Goal: Information Seeking & Learning: Check status

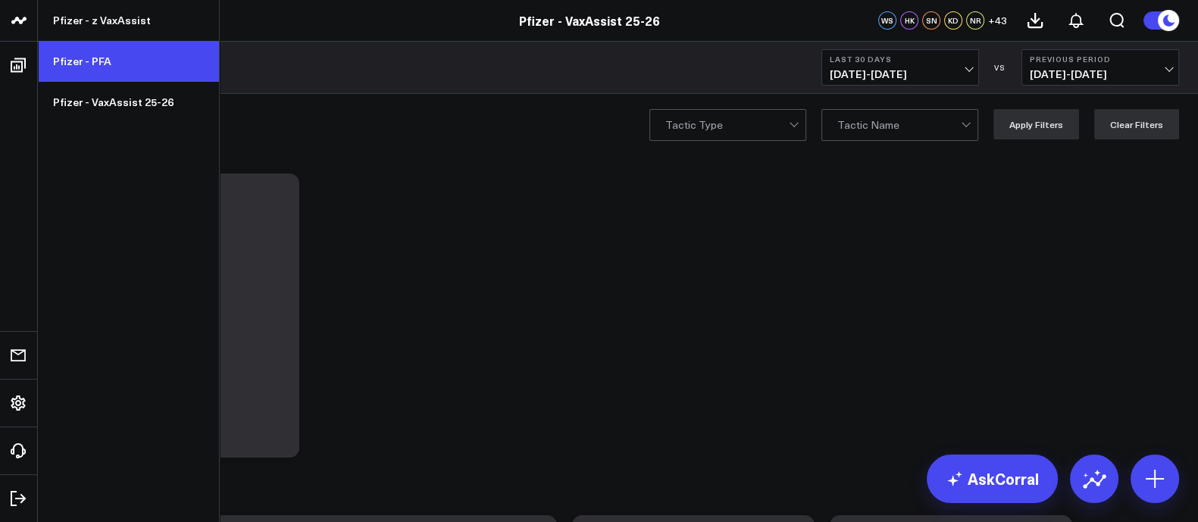
click at [97, 52] on link "Pfizer - PFA" at bounding box center [128, 61] width 181 height 41
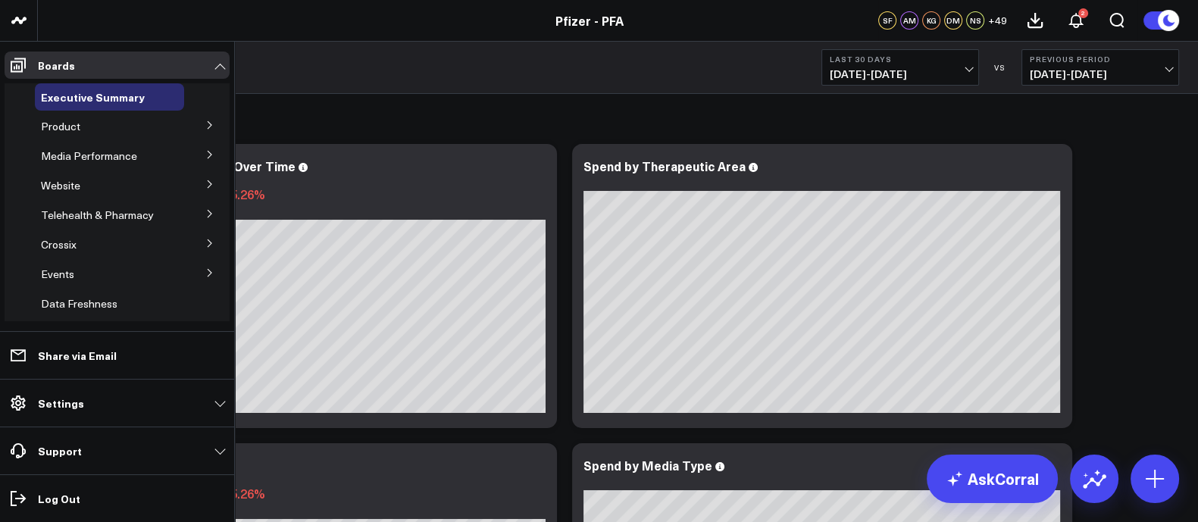
click at [206, 125] on icon at bounding box center [209, 124] width 9 height 9
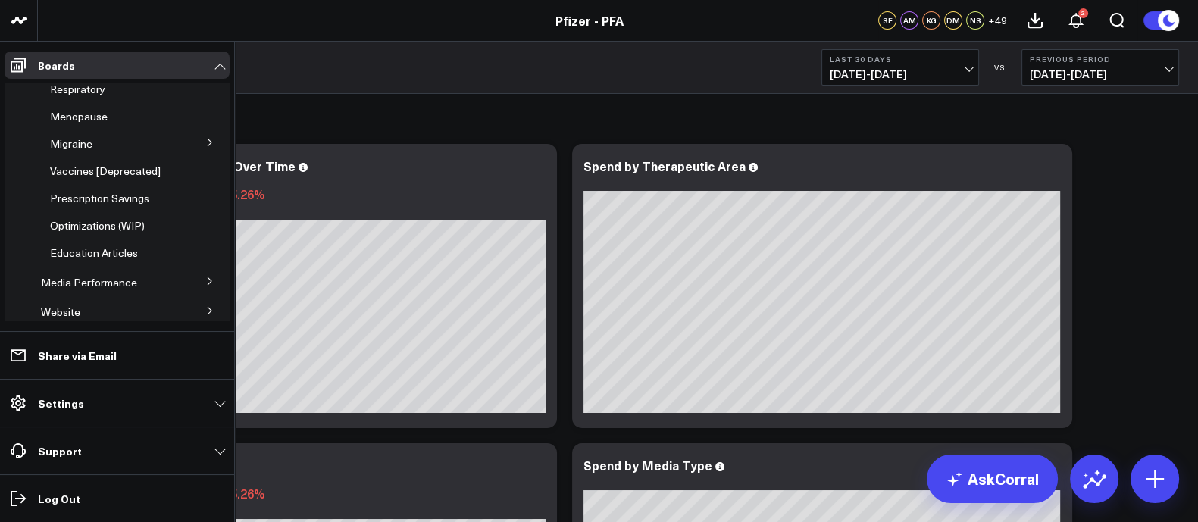
scroll to position [215, 0]
click at [135, 203] on span "Prescription Savings" at bounding box center [99, 196] width 99 height 14
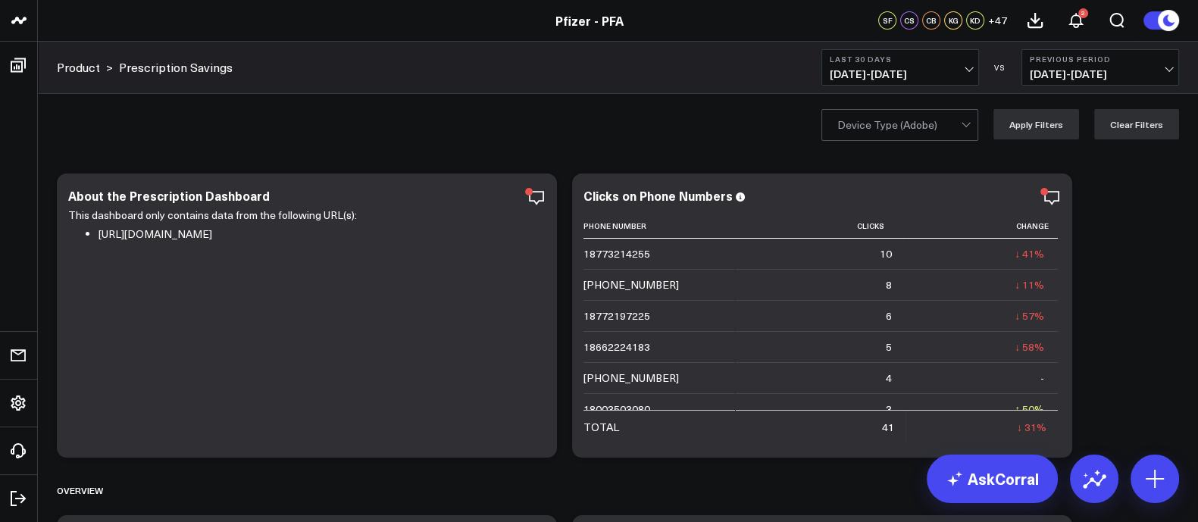
click at [942, 64] on button "Last 30 Days [DATE] - [DATE]" at bounding box center [900, 67] width 158 height 36
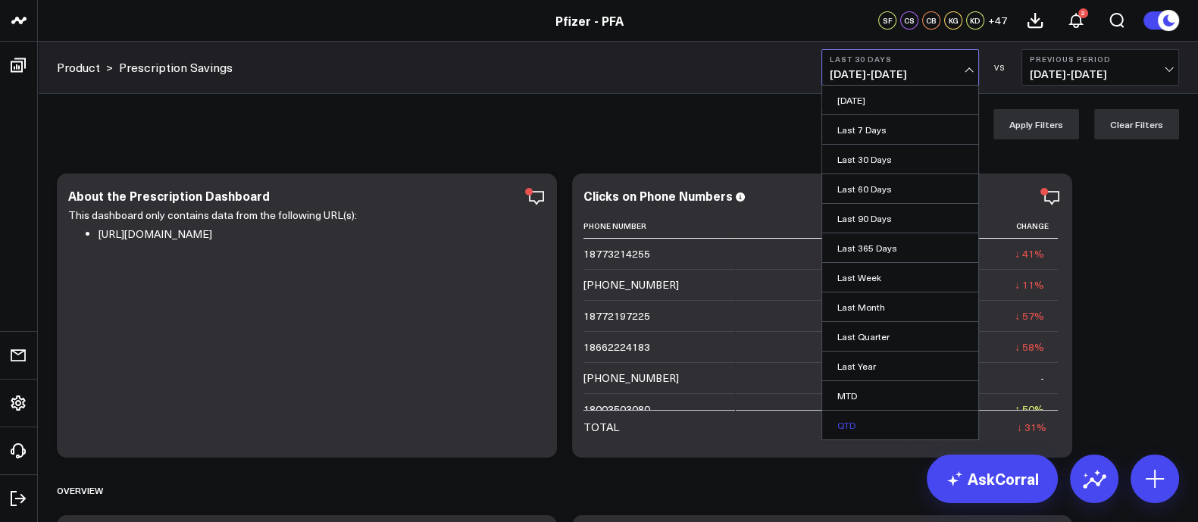
scroll to position [57, 0]
click at [852, 400] on link "YTD" at bounding box center [900, 397] width 156 height 29
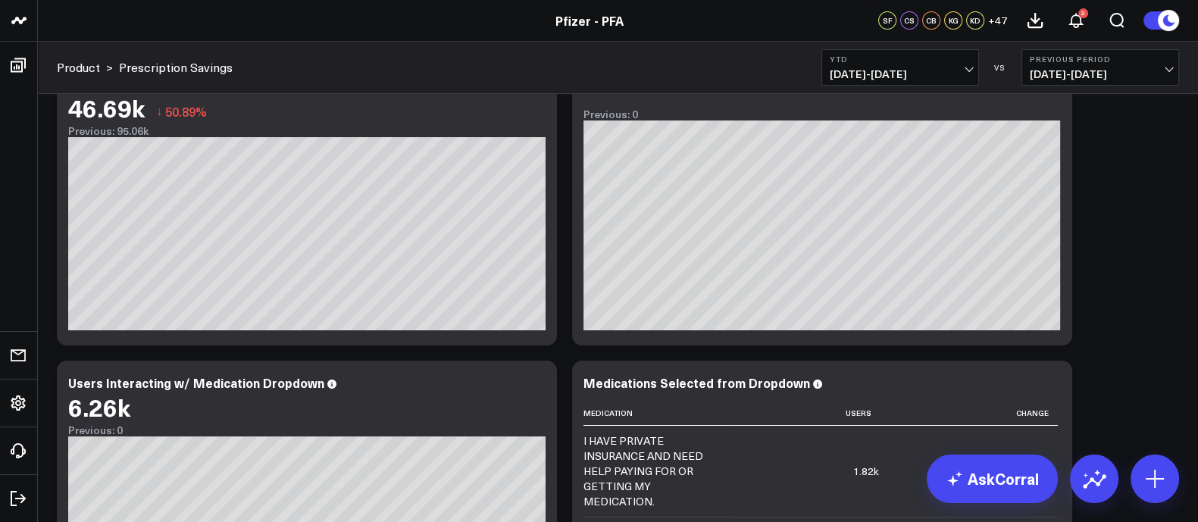
scroll to position [526, 0]
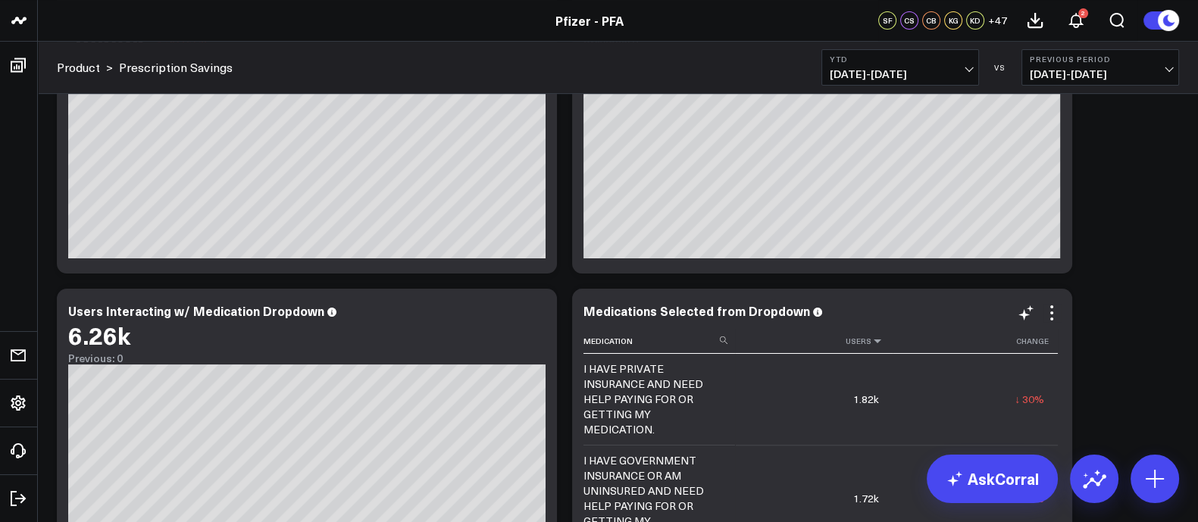
click at [873, 344] on icon at bounding box center [877, 340] width 12 height 9
click at [873, 340] on icon at bounding box center [877, 340] width 12 height 9
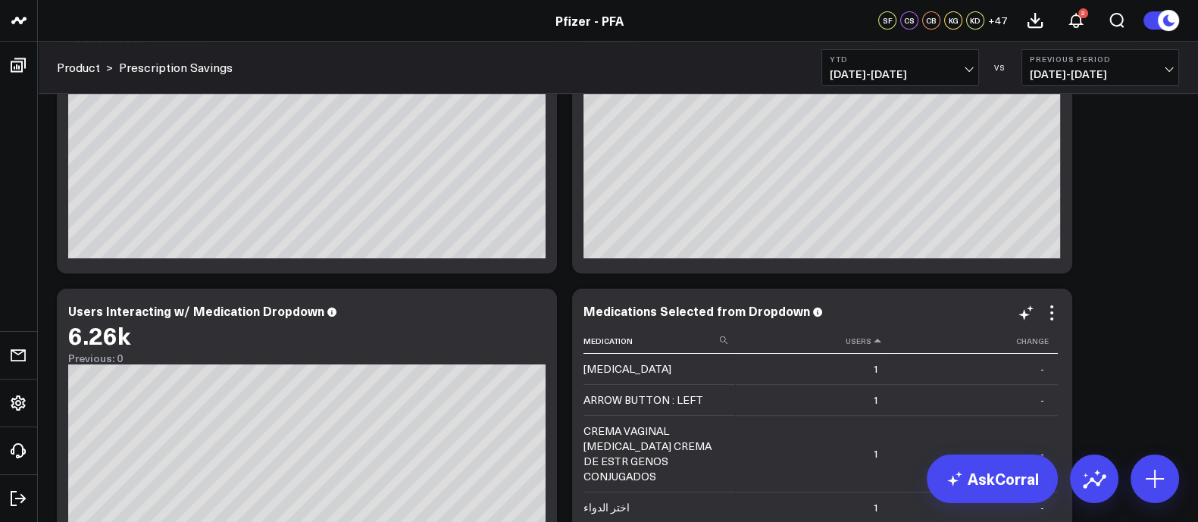
click at [873, 340] on icon at bounding box center [877, 340] width 12 height 9
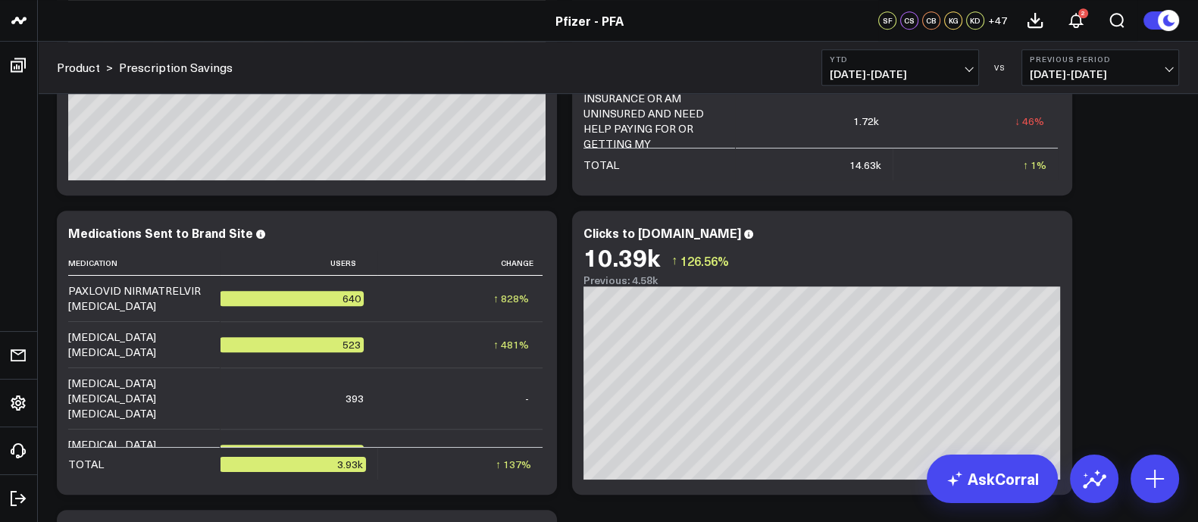
scroll to position [904, 0]
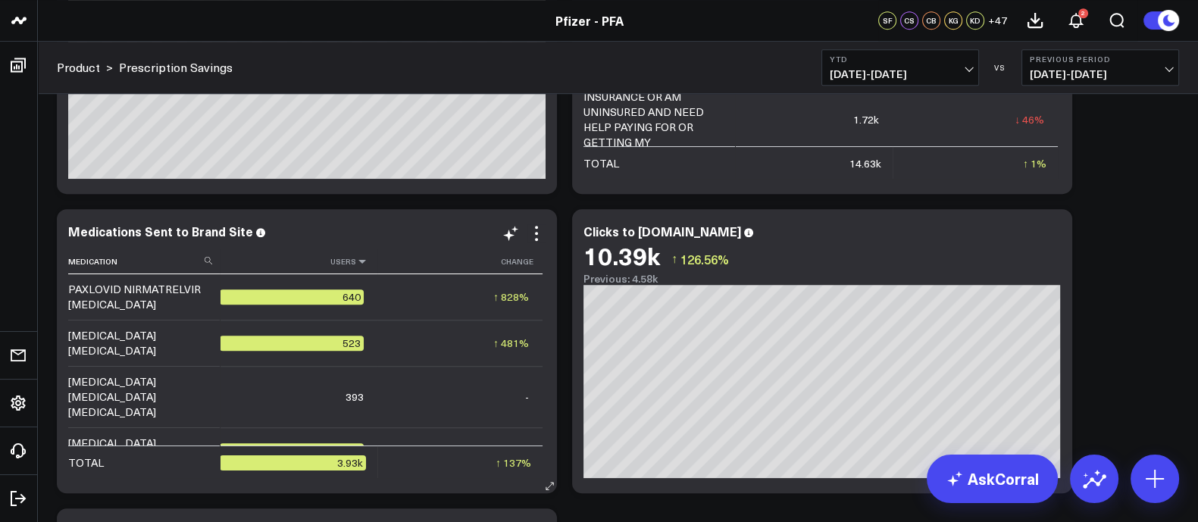
click at [357, 263] on icon at bounding box center [362, 261] width 12 height 9
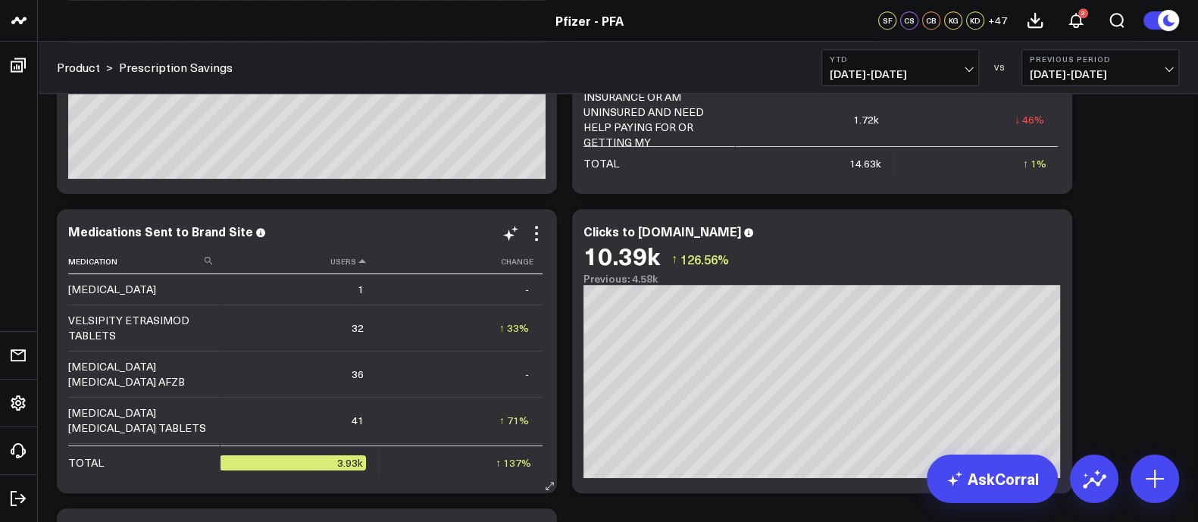
click at [357, 263] on icon at bounding box center [362, 261] width 12 height 9
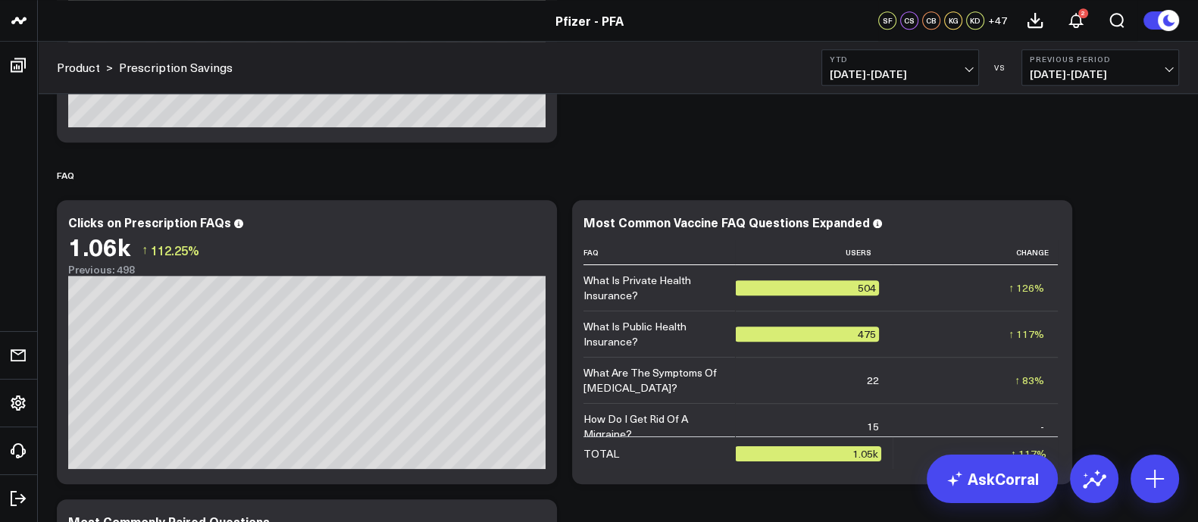
scroll to position [1557, 0]
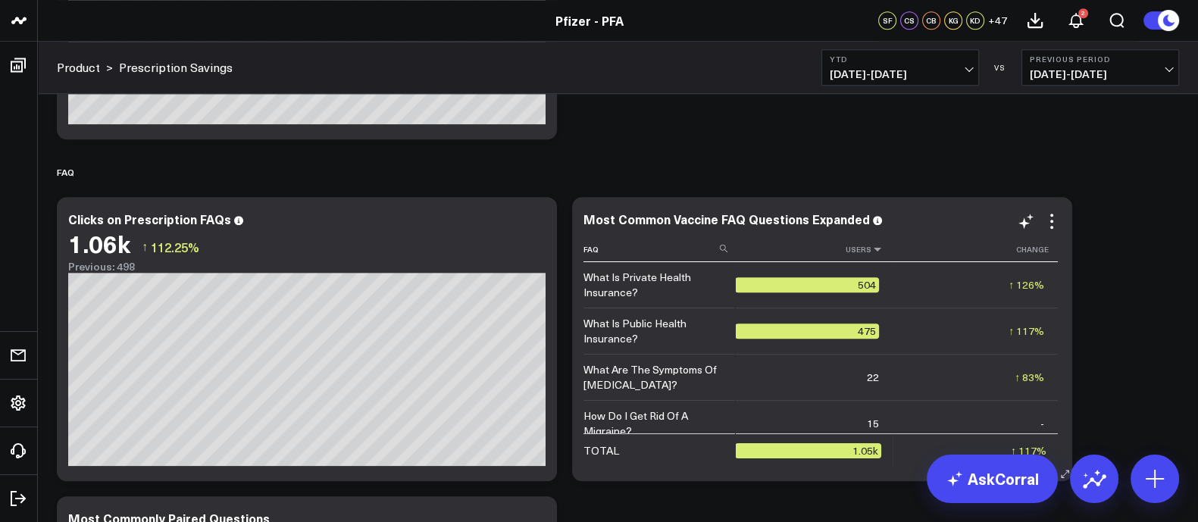
click at [871, 245] on icon at bounding box center [877, 249] width 12 height 9
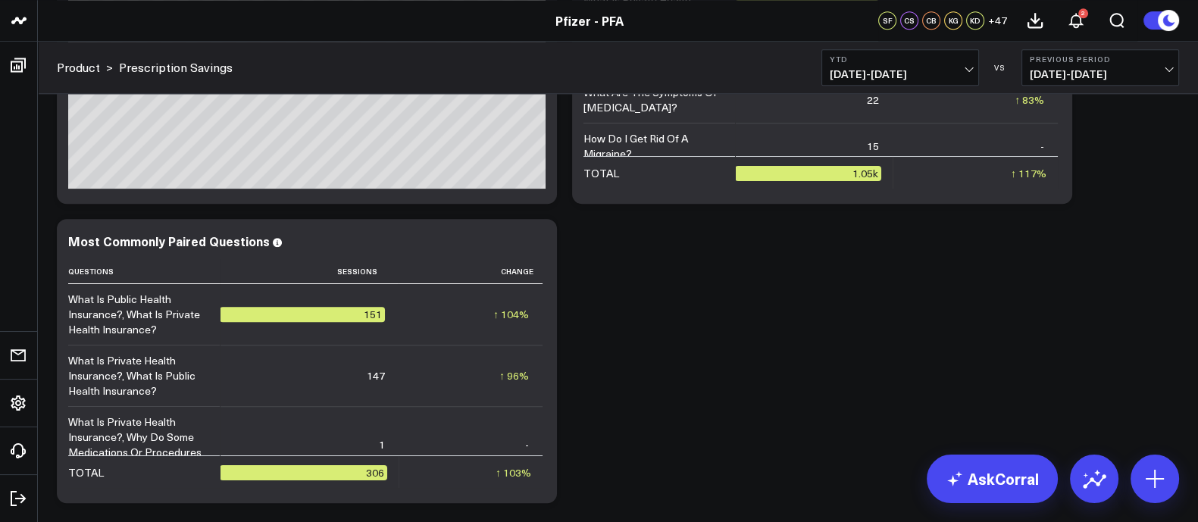
scroll to position [1885, 0]
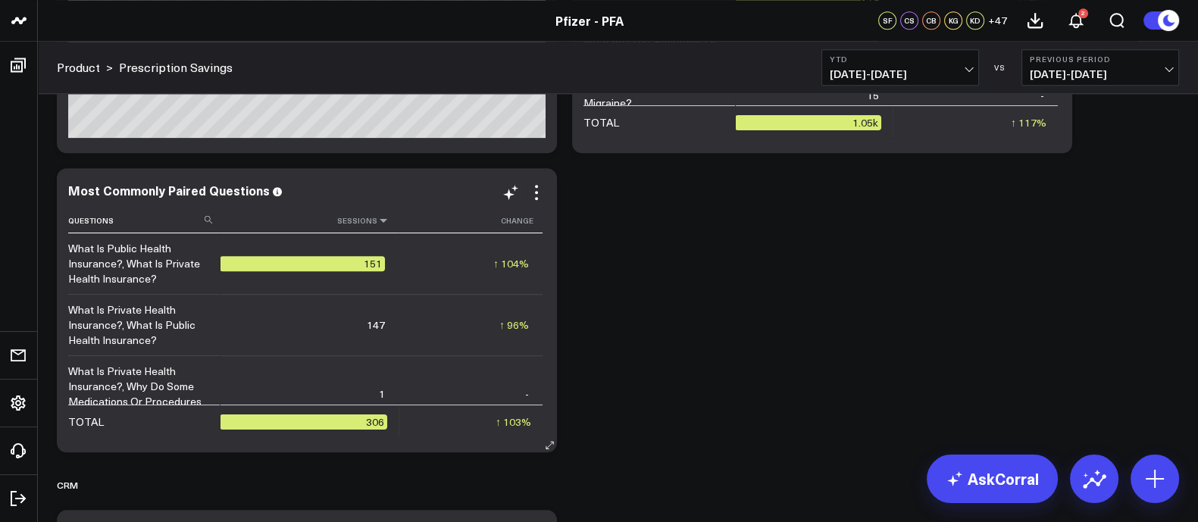
click at [380, 223] on icon at bounding box center [383, 220] width 12 height 9
click at [377, 221] on icon at bounding box center [383, 220] width 12 height 9
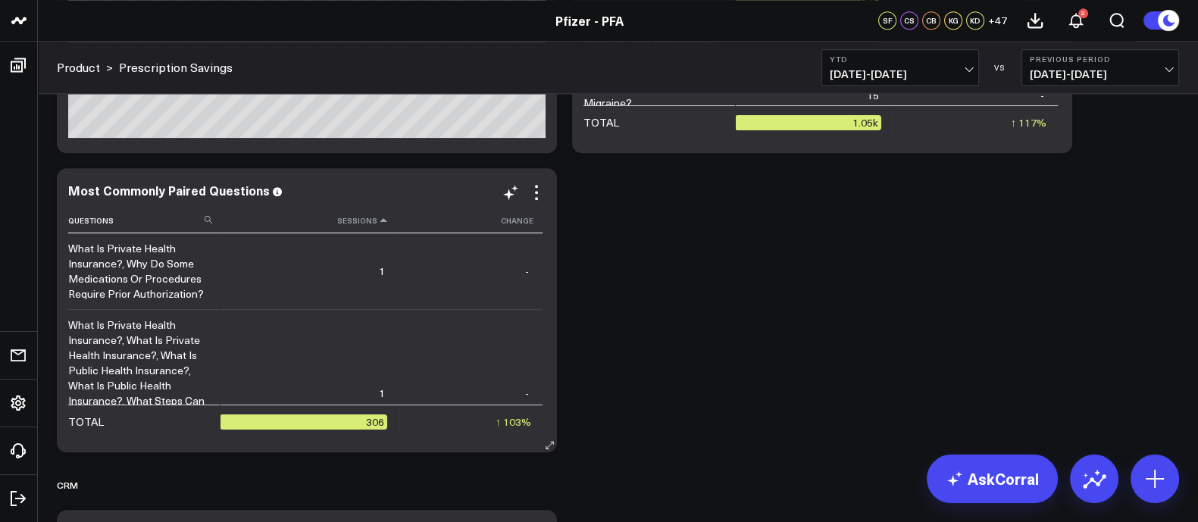
click at [377, 221] on icon at bounding box center [383, 220] width 12 height 9
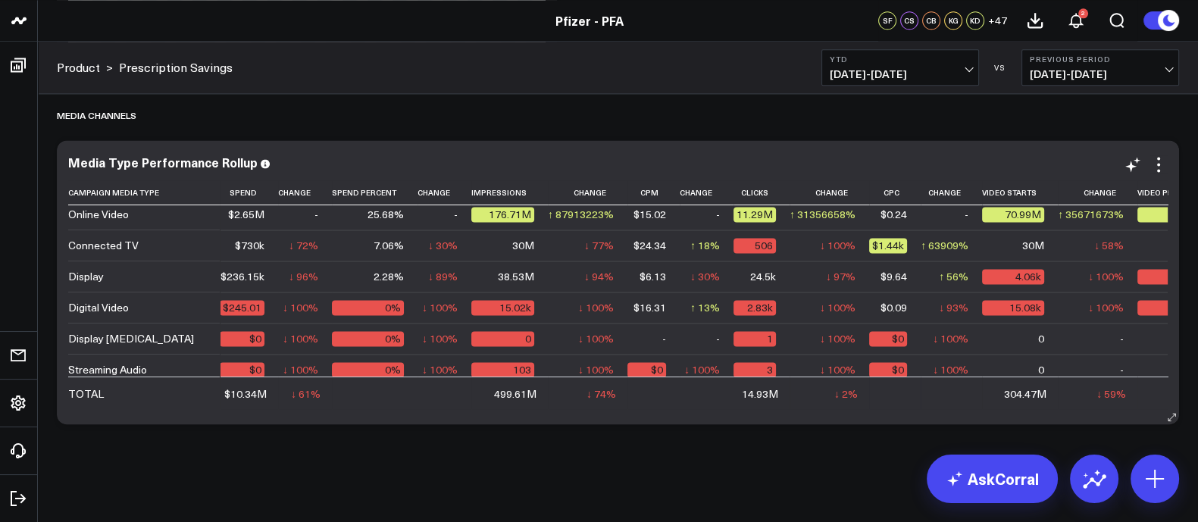
scroll to position [0, 0]
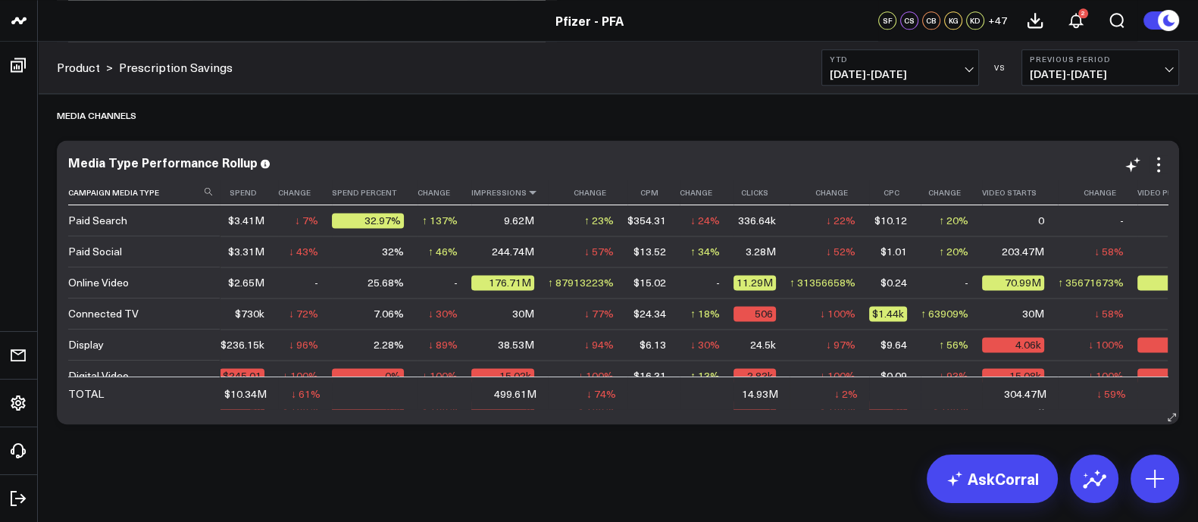
click at [526, 195] on icon at bounding box center [532, 192] width 12 height 9
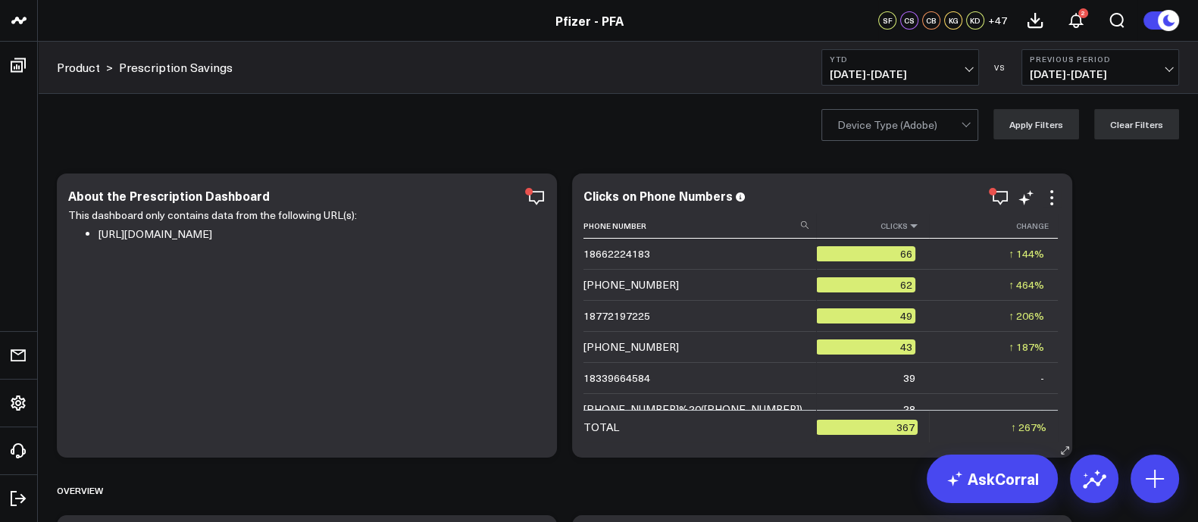
click at [908, 221] on icon at bounding box center [914, 225] width 12 height 9
click at [908, 225] on icon at bounding box center [914, 225] width 12 height 9
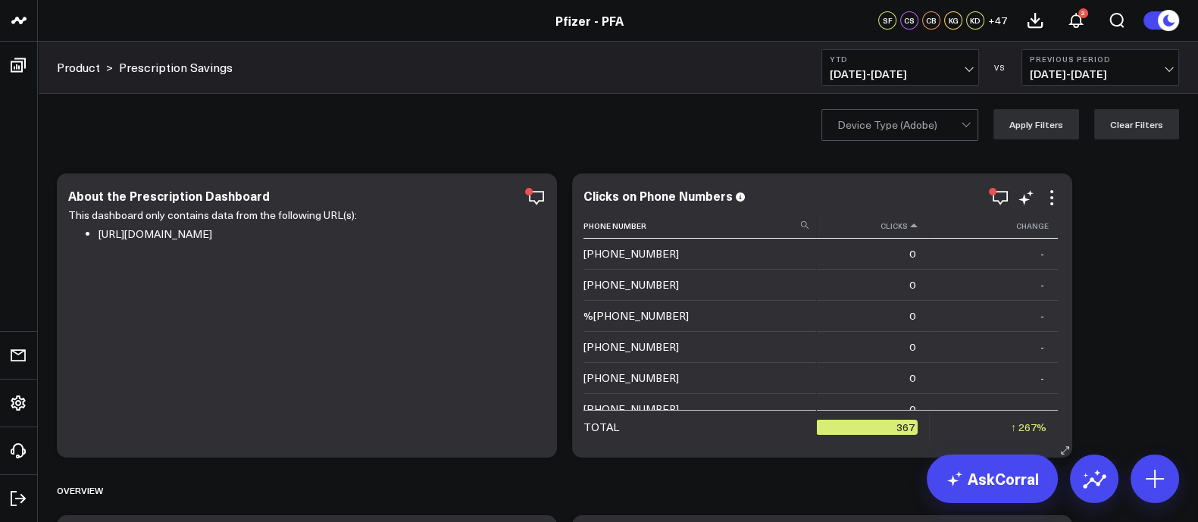
click at [908, 225] on icon at bounding box center [914, 225] width 12 height 9
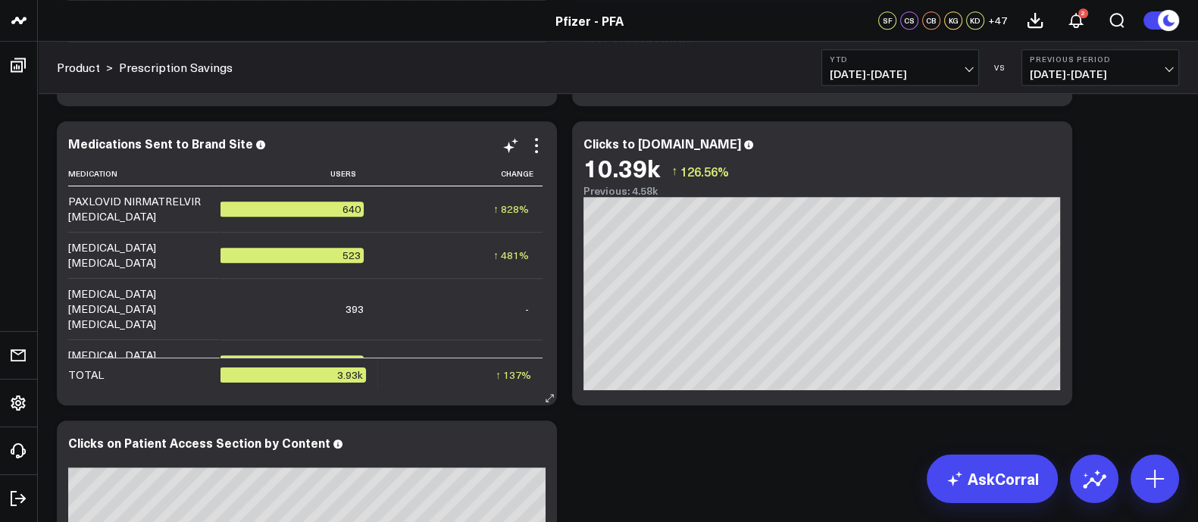
scroll to position [951, 0]
